Goal: Task Accomplishment & Management: Use online tool/utility

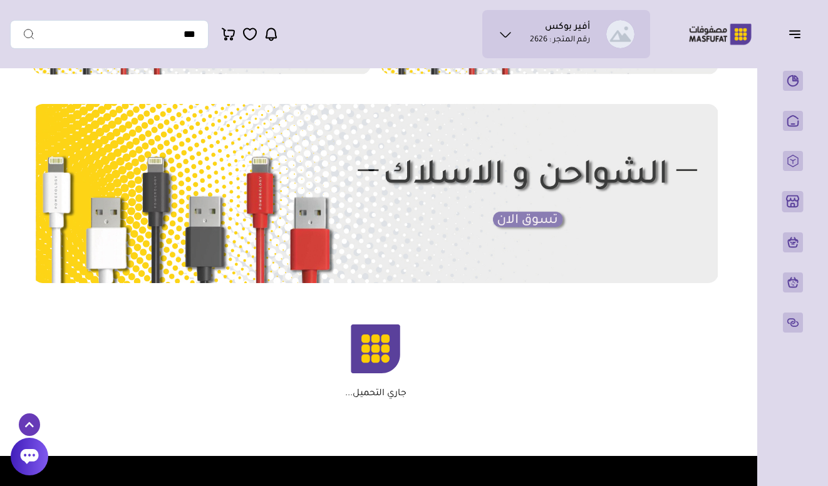
scroll to position [655, 0]
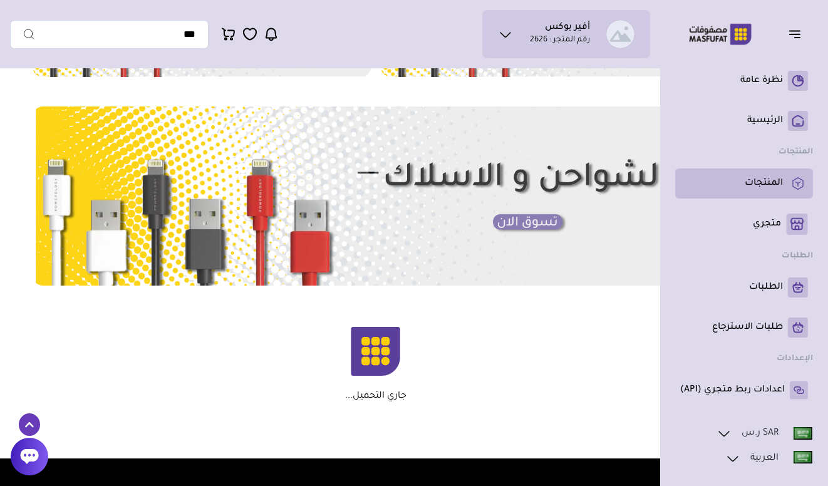
click at [756, 187] on p "المنتجات" at bounding box center [763, 183] width 38 height 13
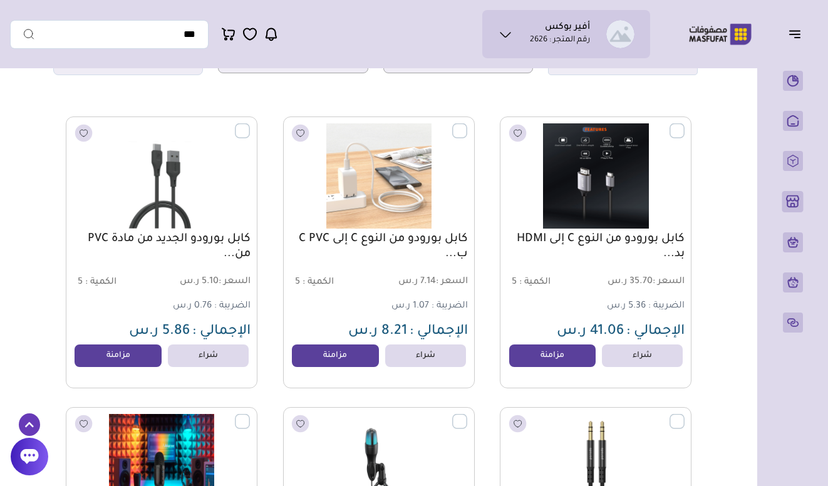
scroll to position [137, 0]
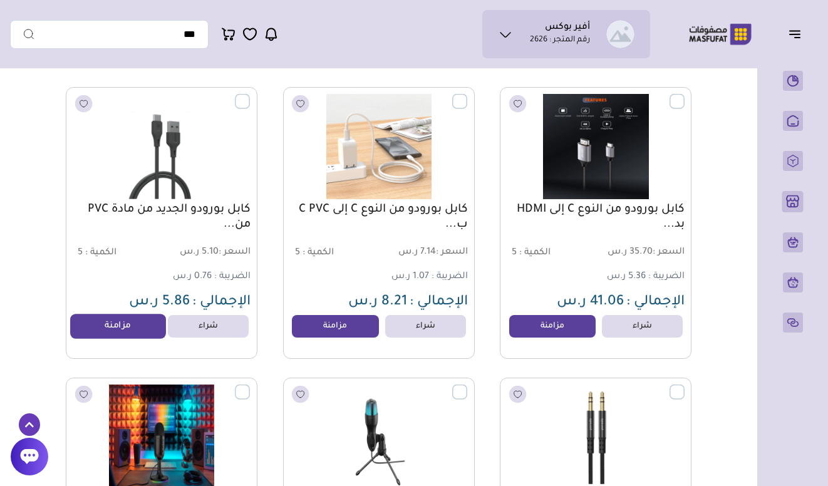
click at [125, 322] on link "مزامنة" at bounding box center [117, 326] width 95 height 25
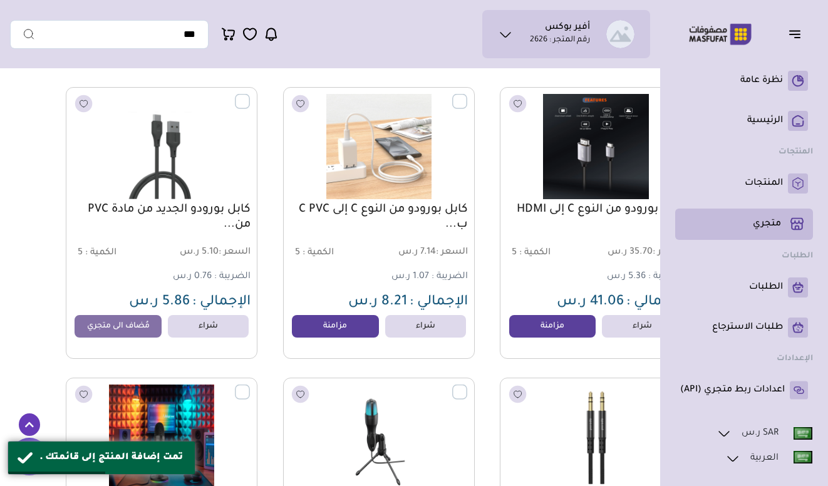
click at [764, 228] on p "متجري ( 0 )" at bounding box center [766, 224] width 28 height 13
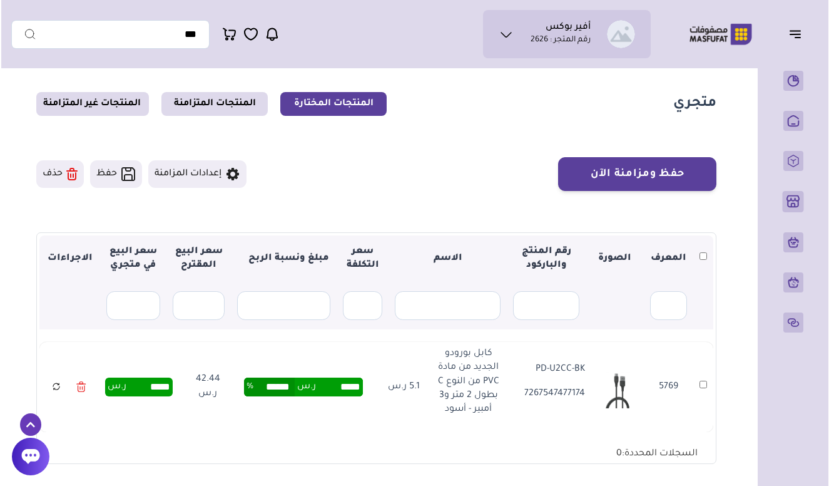
scroll to position [24, 0]
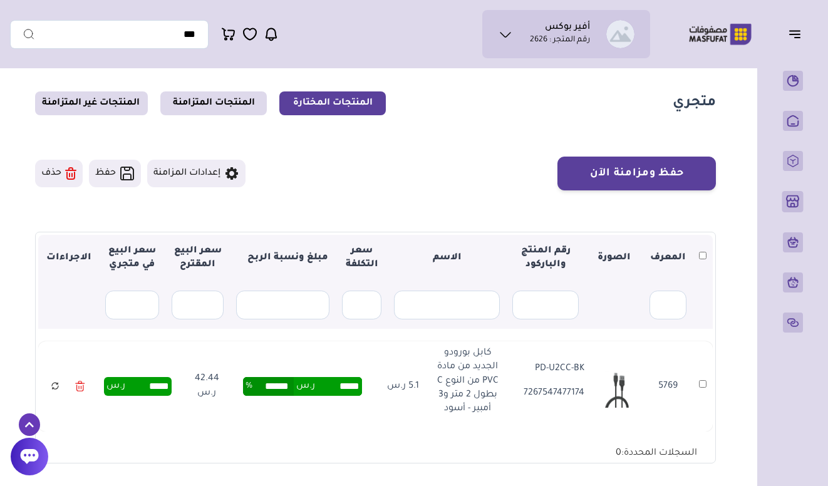
click at [640, 165] on button "حفظ ومزامنة الآن" at bounding box center [636, 173] width 158 height 34
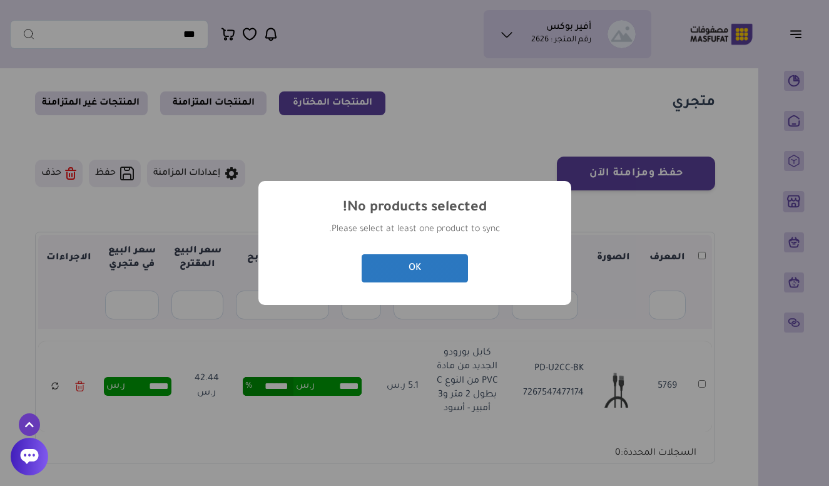
click at [411, 272] on button "OK" at bounding box center [415, 268] width 106 height 28
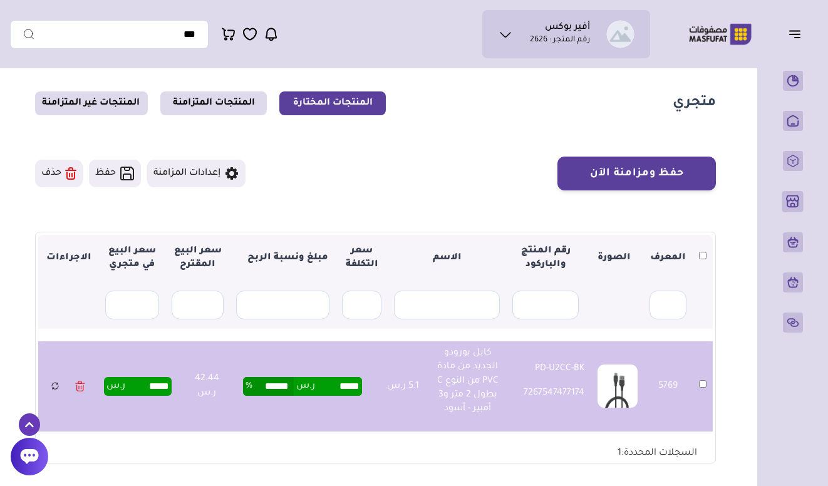
click at [662, 163] on button "حفظ ومزامنة الآن" at bounding box center [636, 173] width 158 height 34
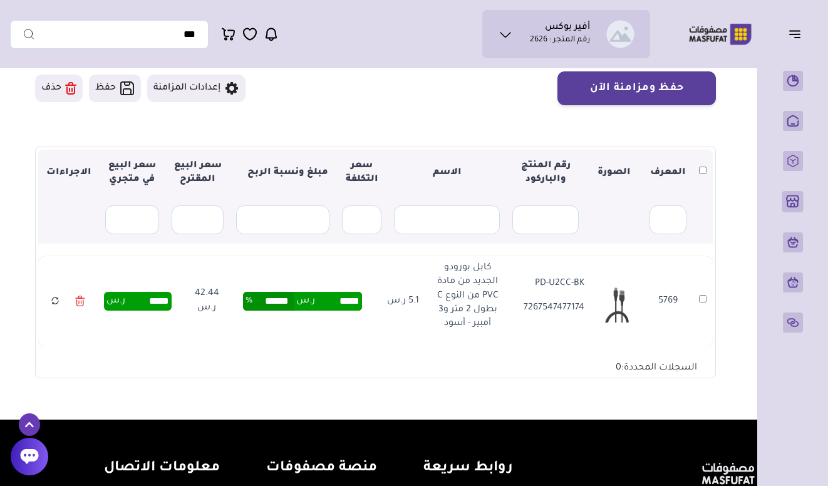
scroll to position [120, 0]
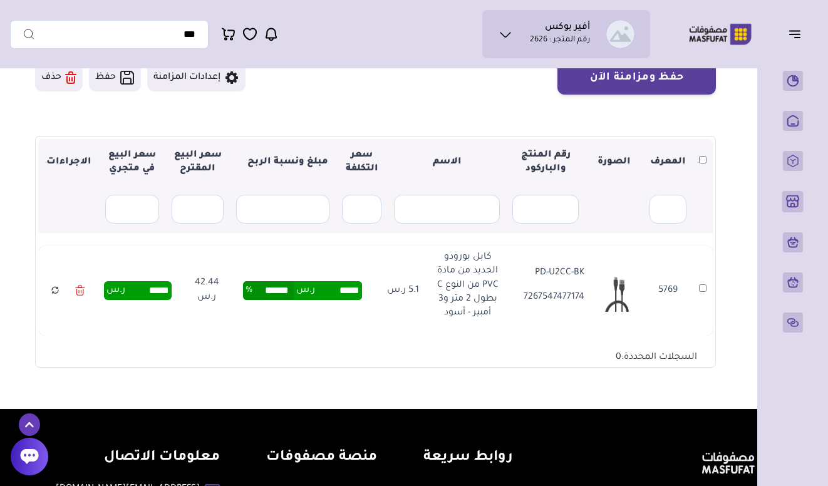
click at [411, 290] on p "5.1 ر.س" at bounding box center [397, 291] width 43 height 14
click at [408, 294] on p "5.1 ر.س" at bounding box center [397, 291] width 43 height 14
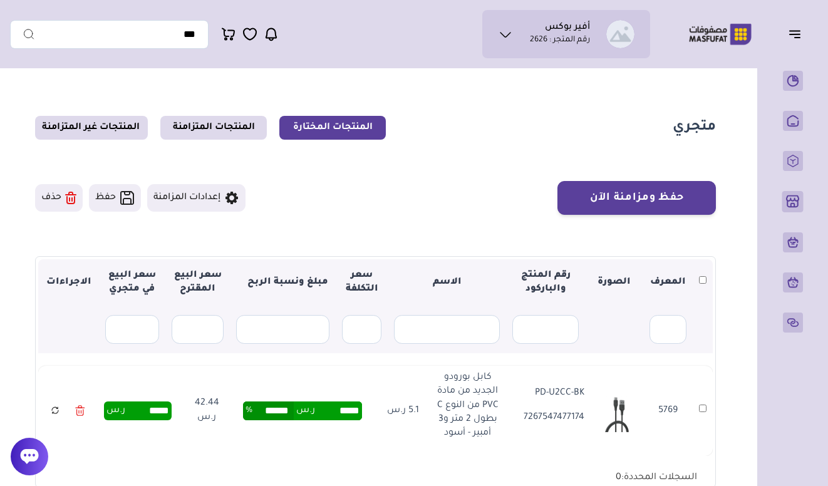
scroll to position [0, 0]
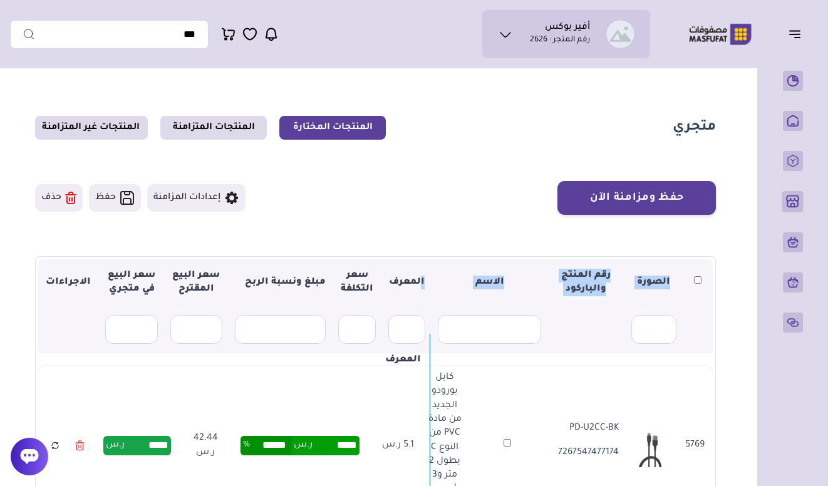
drag, startPoint x: 685, startPoint y: 279, endPoint x: 420, endPoint y: 282, distance: 264.8
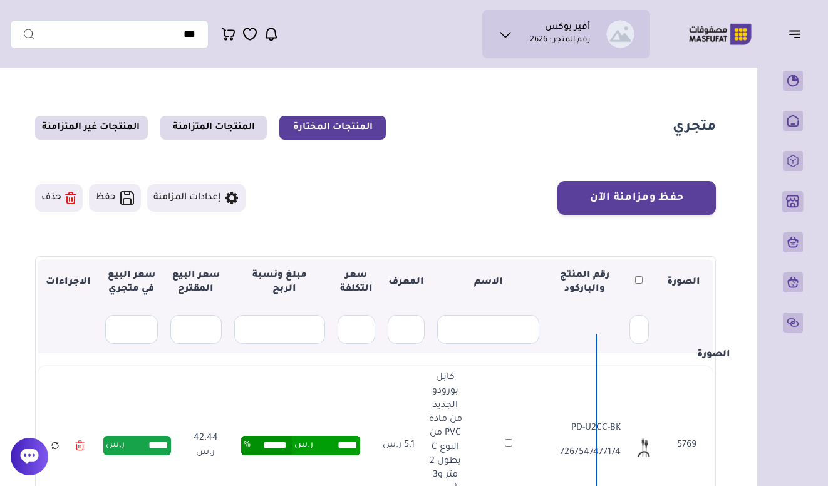
drag, startPoint x: 642, startPoint y: 292, endPoint x: 701, endPoint y: 290, distance: 59.5
drag, startPoint x: 659, startPoint y: 294, endPoint x: 618, endPoint y: 299, distance: 40.4
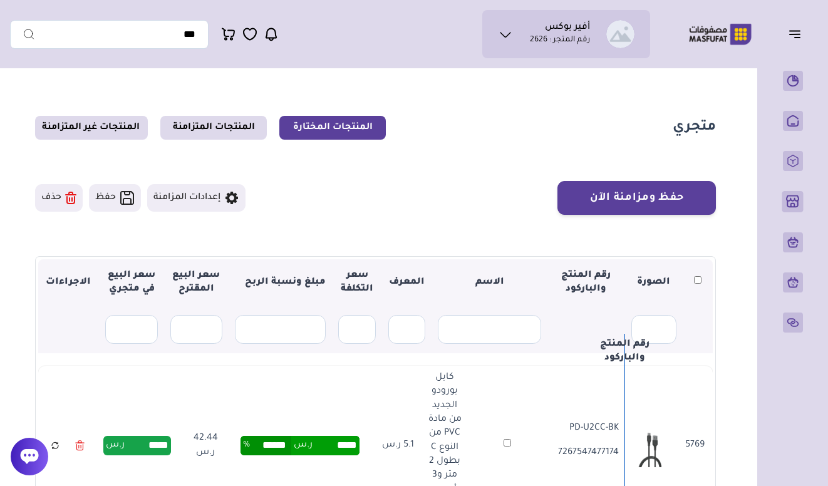
drag, startPoint x: 555, startPoint y: 299, endPoint x: 595, endPoint y: 294, distance: 39.8
click at [503, 286] on th "الاسم" at bounding box center [489, 282] width 116 height 47
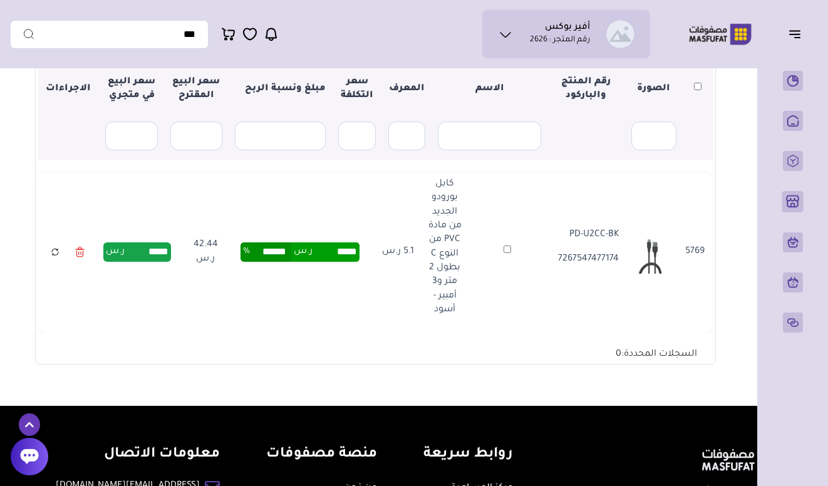
scroll to position [191, 0]
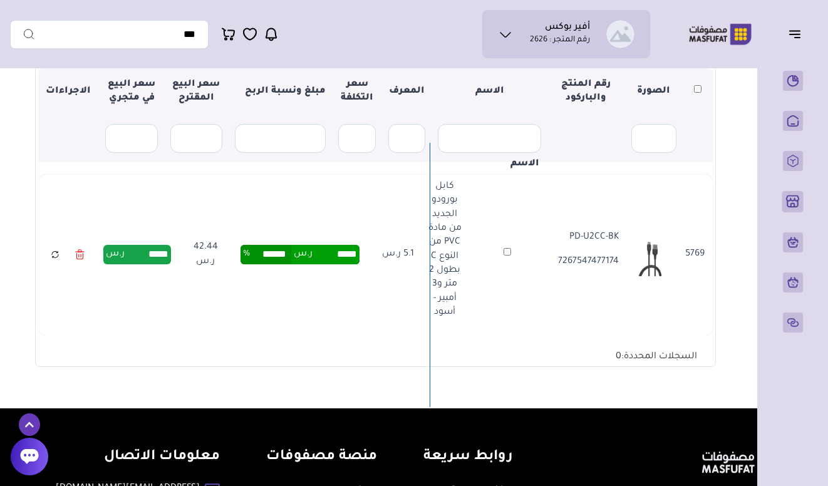
drag, startPoint x: 433, startPoint y: 93, endPoint x: 469, endPoint y: 91, distance: 36.4
drag, startPoint x: 476, startPoint y: 90, endPoint x: 542, endPoint y: 81, distance: 66.4
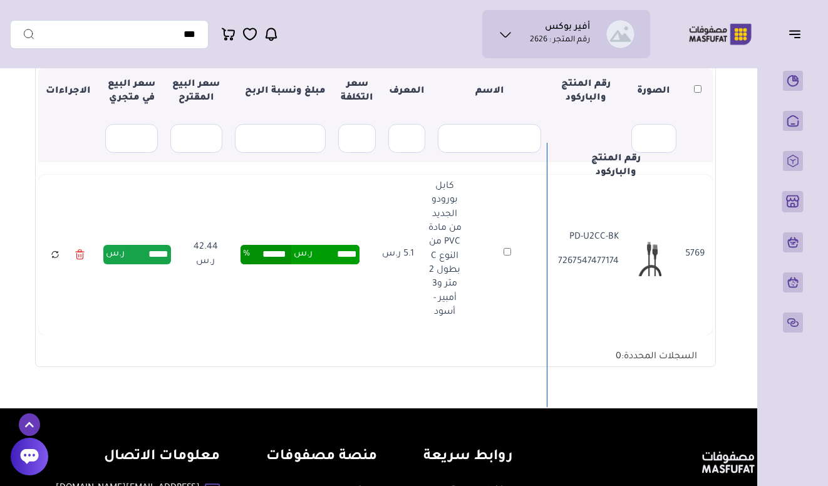
drag, startPoint x: 548, startPoint y: 86, endPoint x: 579, endPoint y: 86, distance: 30.7
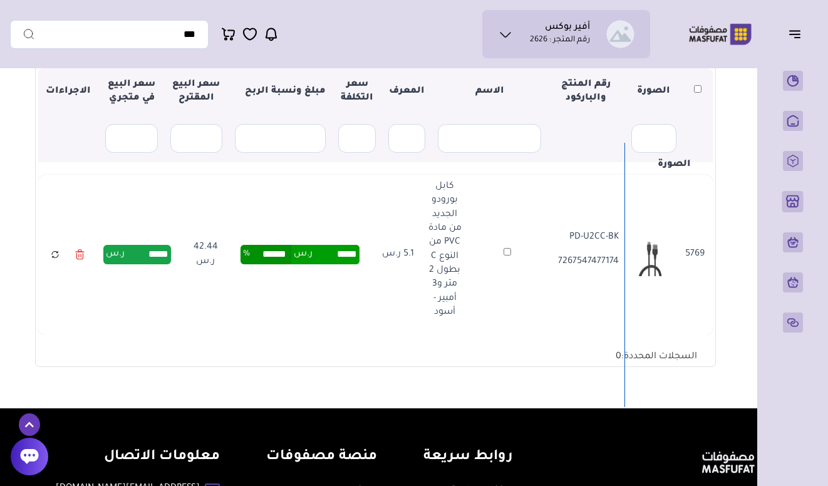
drag, startPoint x: 625, startPoint y: 92, endPoint x: 652, endPoint y: 91, distance: 26.9
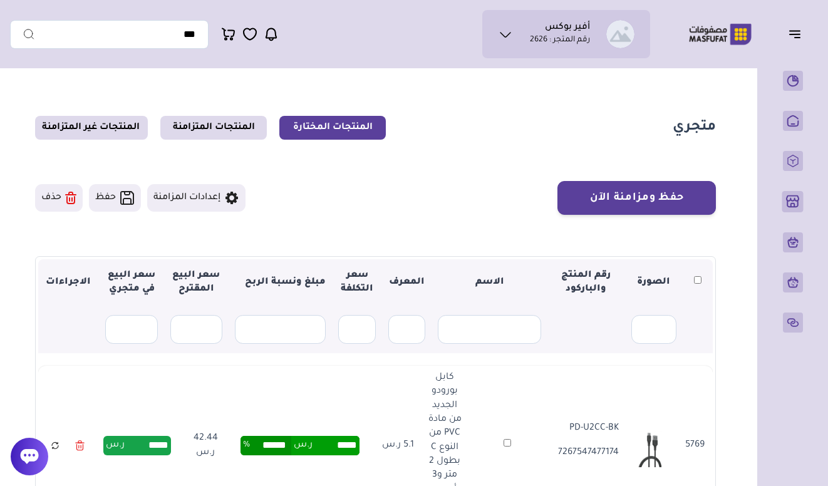
scroll to position [0, 0]
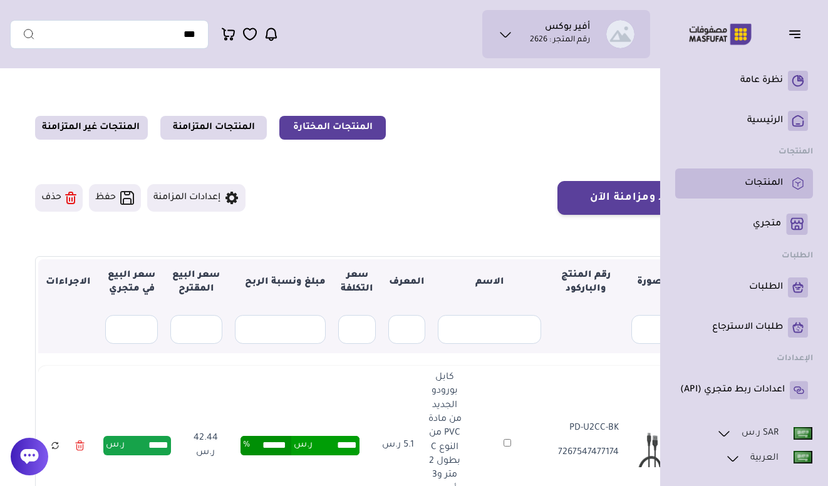
click at [737, 177] on link "المنتجات" at bounding box center [744, 183] width 128 height 20
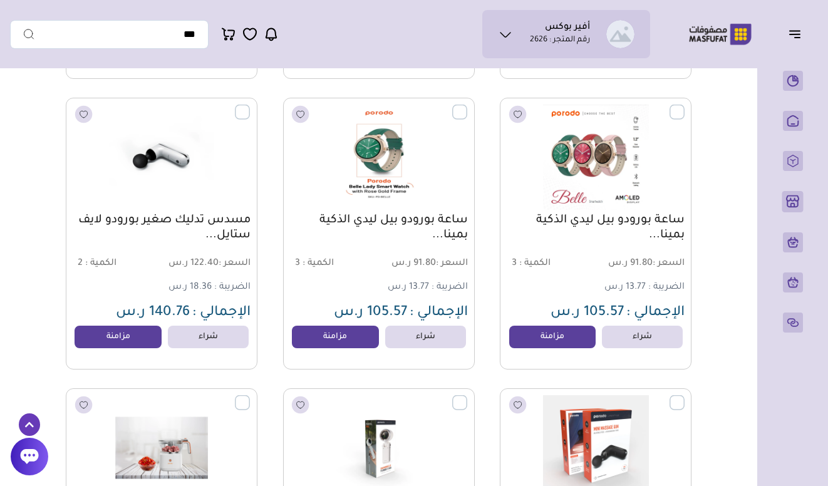
scroll to position [1507, 0]
